Goal: Task Accomplishment & Management: Manage account settings

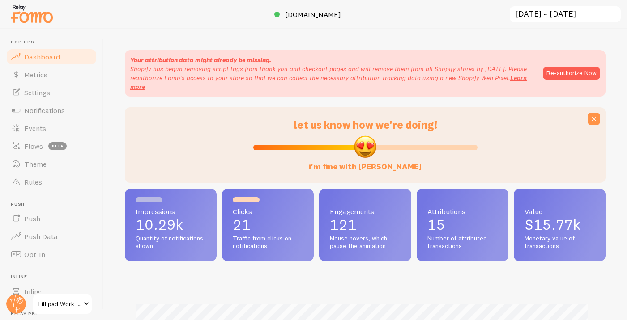
scroll to position [235, 474]
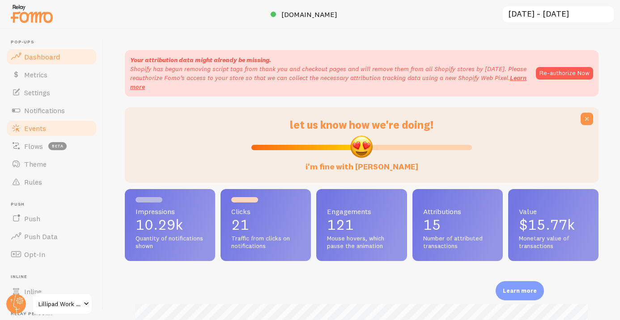
click at [61, 124] on link "Events" at bounding box center [51, 129] width 92 height 18
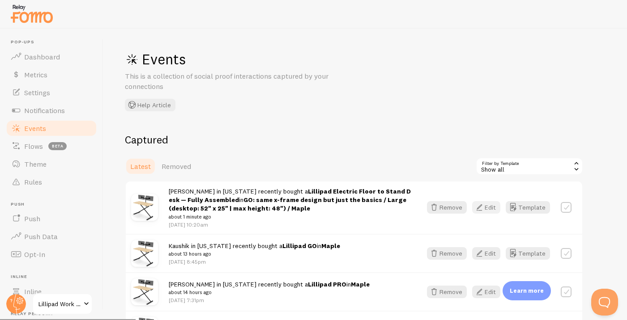
click at [497, 207] on button "Edit" at bounding box center [486, 207] width 28 height 13
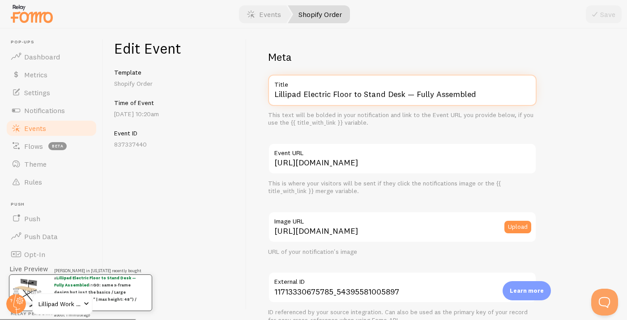
drag, startPoint x: 303, startPoint y: 92, endPoint x: 413, endPoint y: 122, distance: 113.7
click at [413, 122] on div "Lillipad Electric Floor to Stand Desk — Fully Assembled Title This text will be…" at bounding box center [402, 101] width 269 height 52
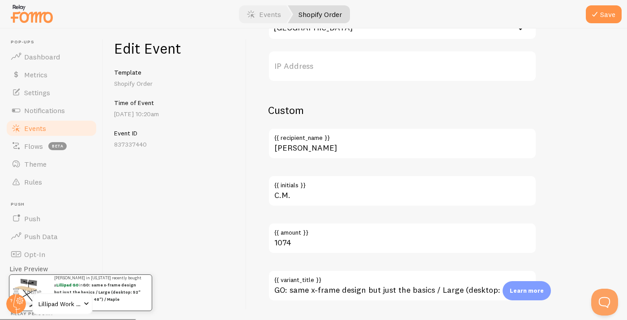
scroll to position [549, 0]
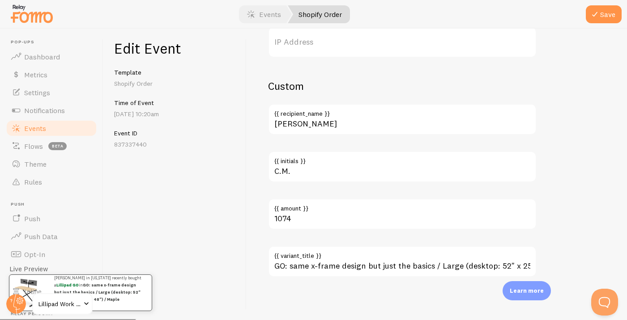
type input "Lillipad GO"
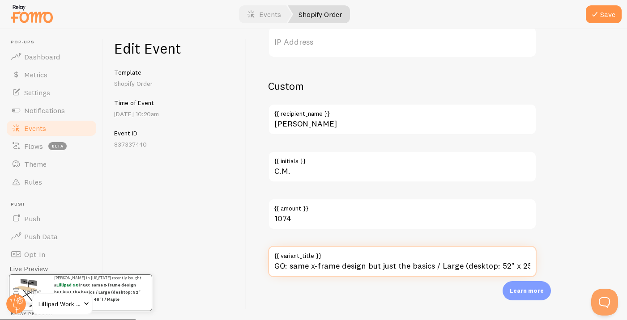
click at [356, 269] on input "GO: same x-frame design but just the basics / Large (desktop: 52" x 25" | max h…" at bounding box center [402, 261] width 269 height 31
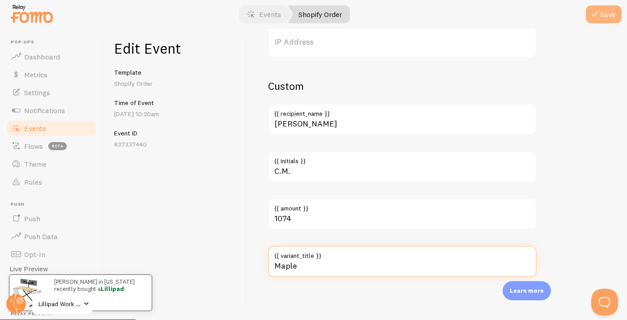
type input "Maple"
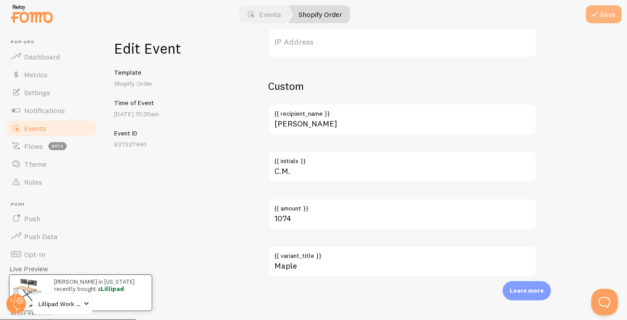
click at [609, 16] on button "Save" at bounding box center [604, 14] width 36 height 18
